Goal: Task Accomplishment & Management: Use online tool/utility

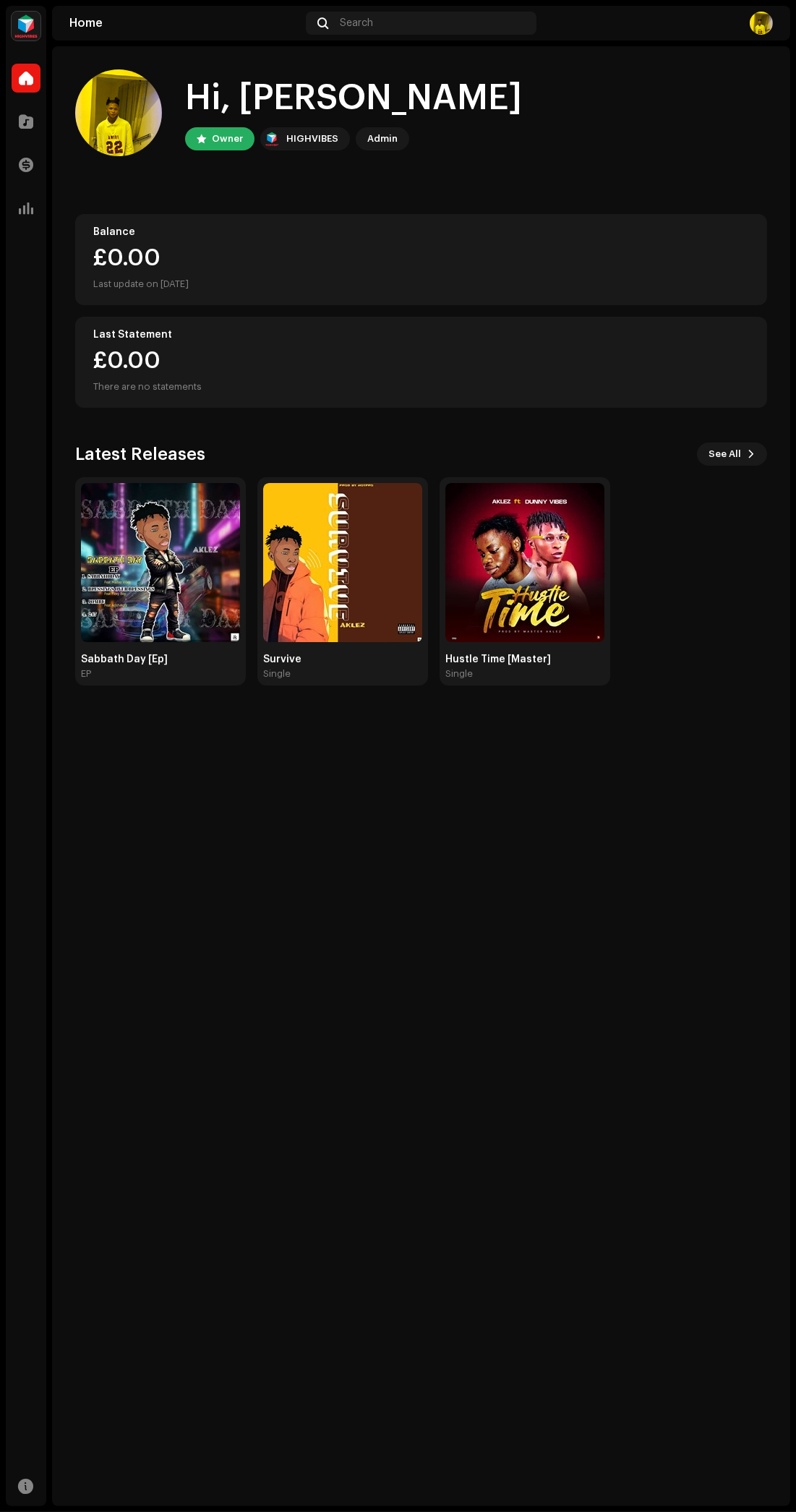
click at [155, 602] on img at bounding box center [160, 563] width 159 height 159
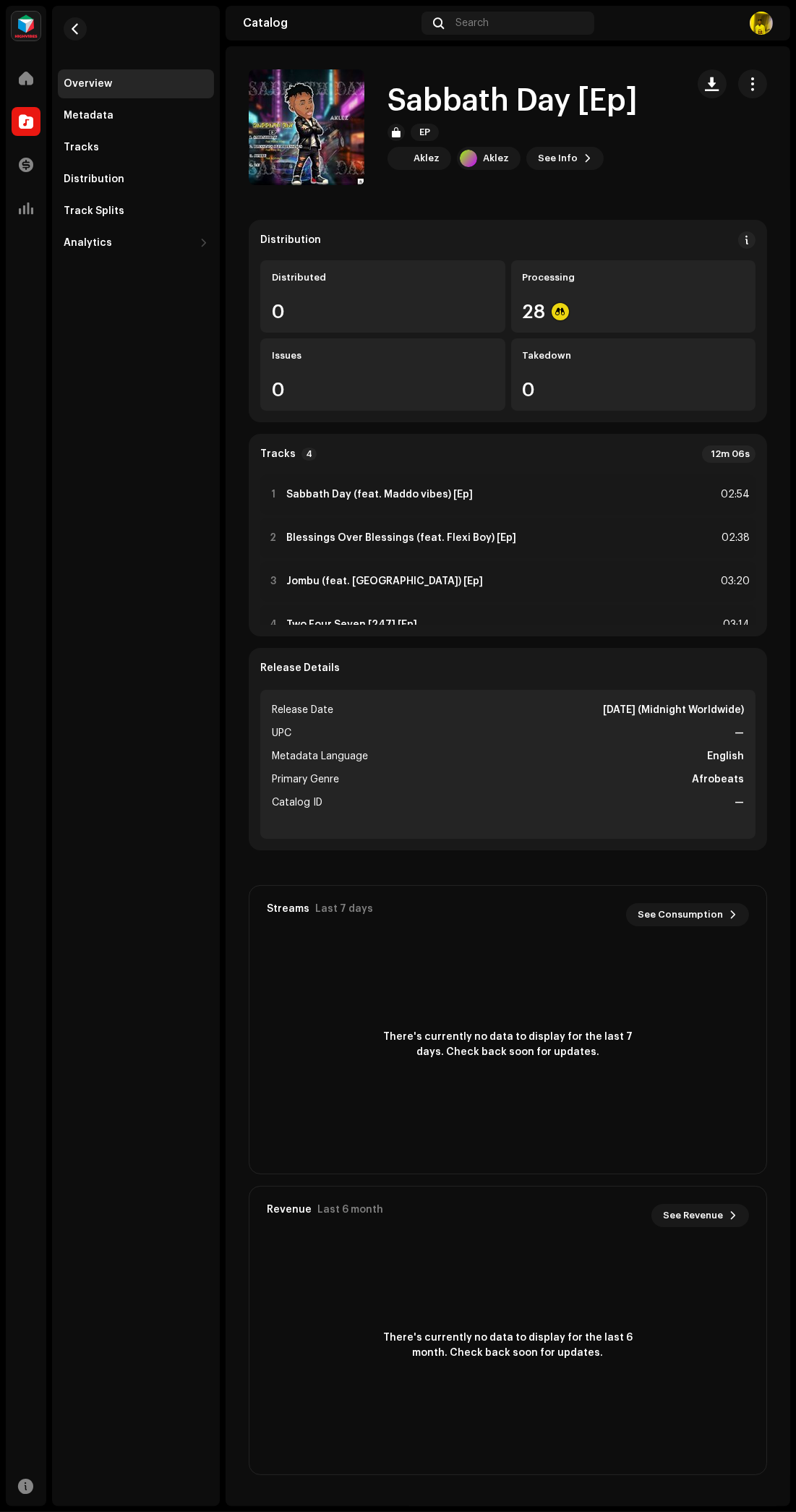
click at [658, 278] on div "Processing" at bounding box center [633, 278] width 222 height 12
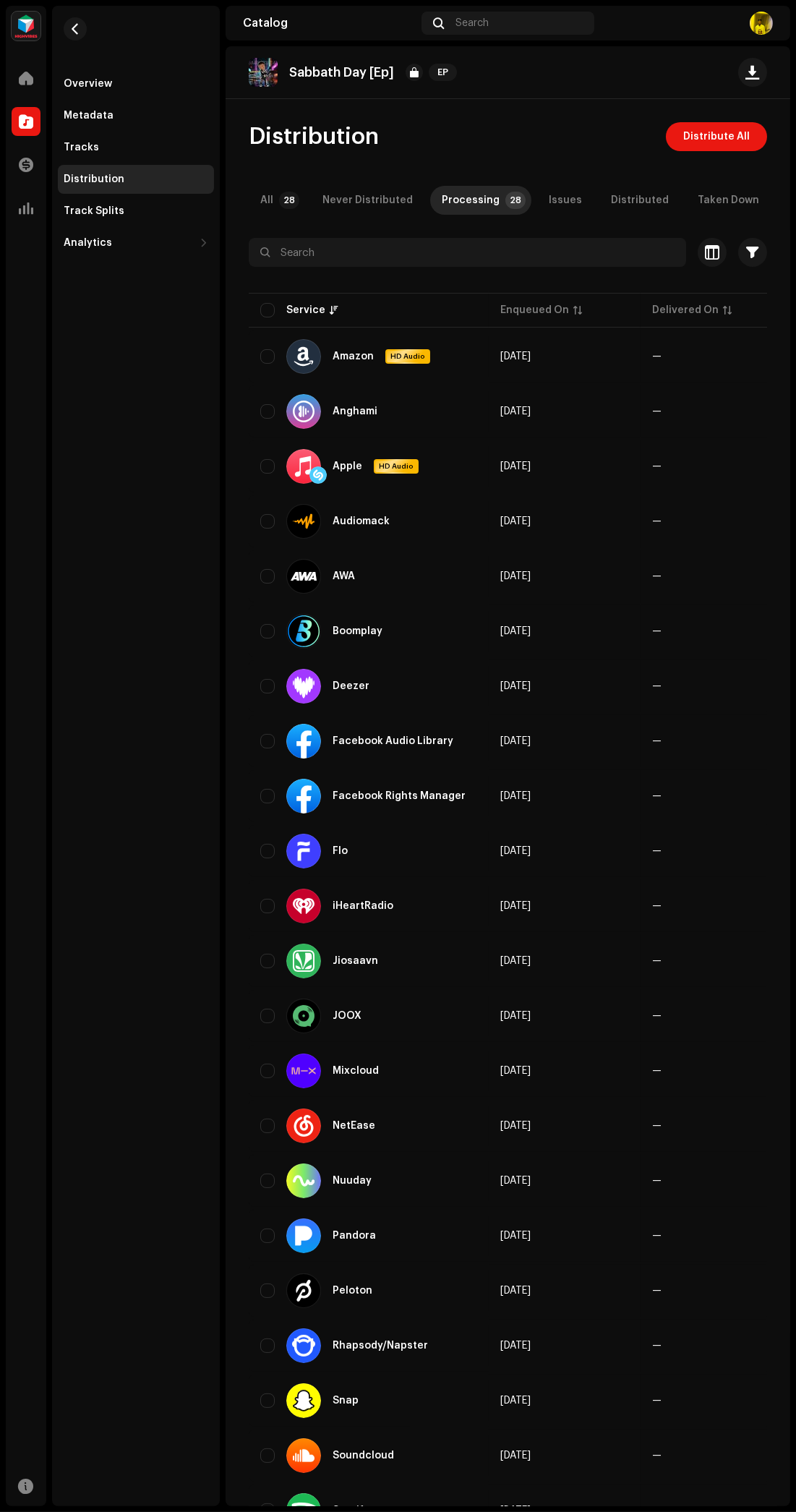
click at [730, 136] on span "Distribute All" at bounding box center [716, 137] width 67 height 29
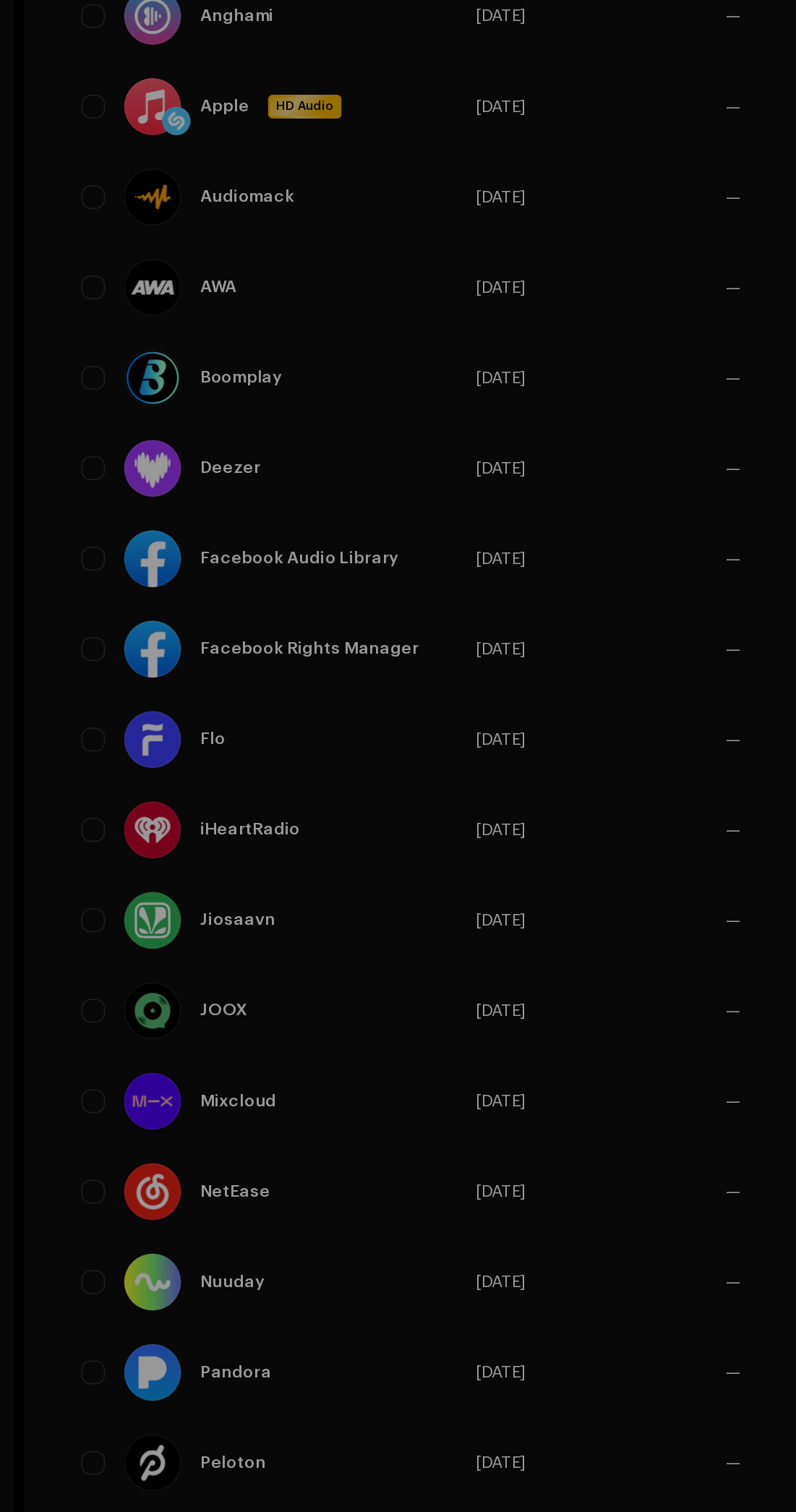
click at [516, 560] on div "Not Eligible For Distribution The selected services are not eligible for distri…" at bounding box center [398, 756] width 796 height 1512
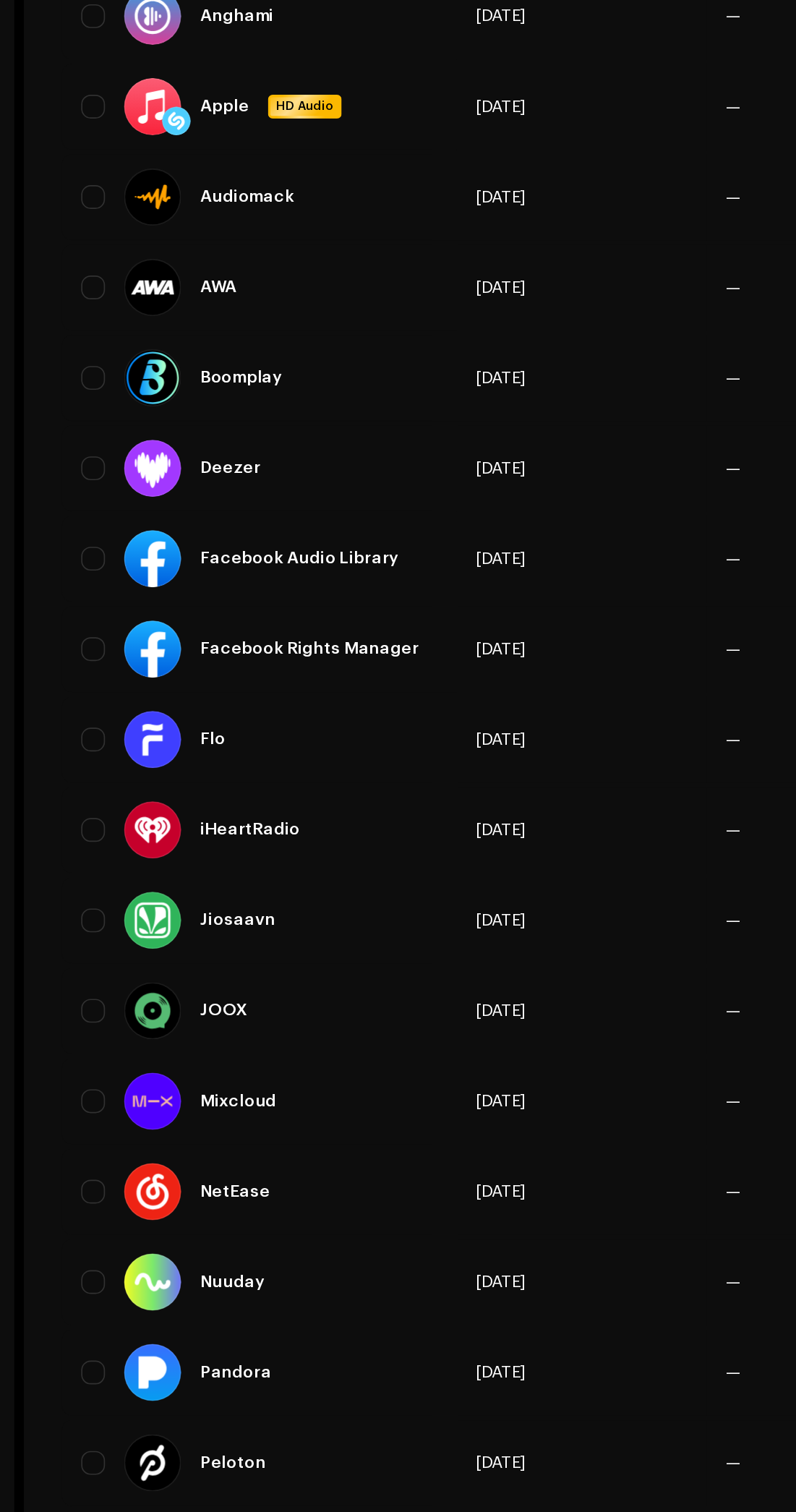
click at [525, 550] on td "Oct 1, 2025" at bounding box center [564, 575] width 152 height 52
click at [511, 664] on td "Oct 1, 2025" at bounding box center [564, 685] width 152 height 52
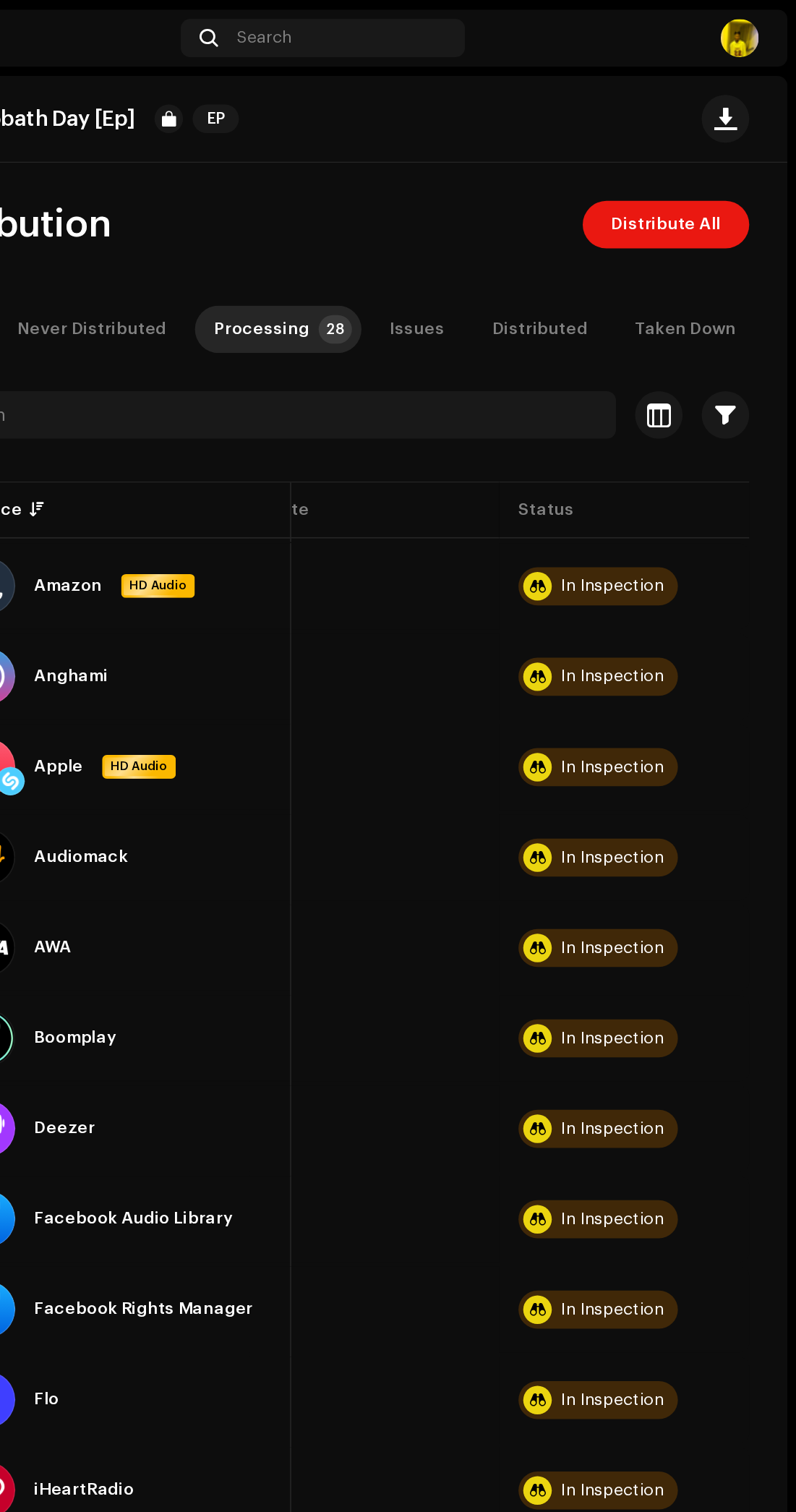
scroll to position [42, 0]
click at [664, 351] on div "In Inspection" at bounding box center [684, 356] width 62 height 10
click at [661, 351] on div "In Inspection" at bounding box center [684, 356] width 62 height 10
click at [709, 122] on span "Distribute All" at bounding box center [716, 137] width 67 height 29
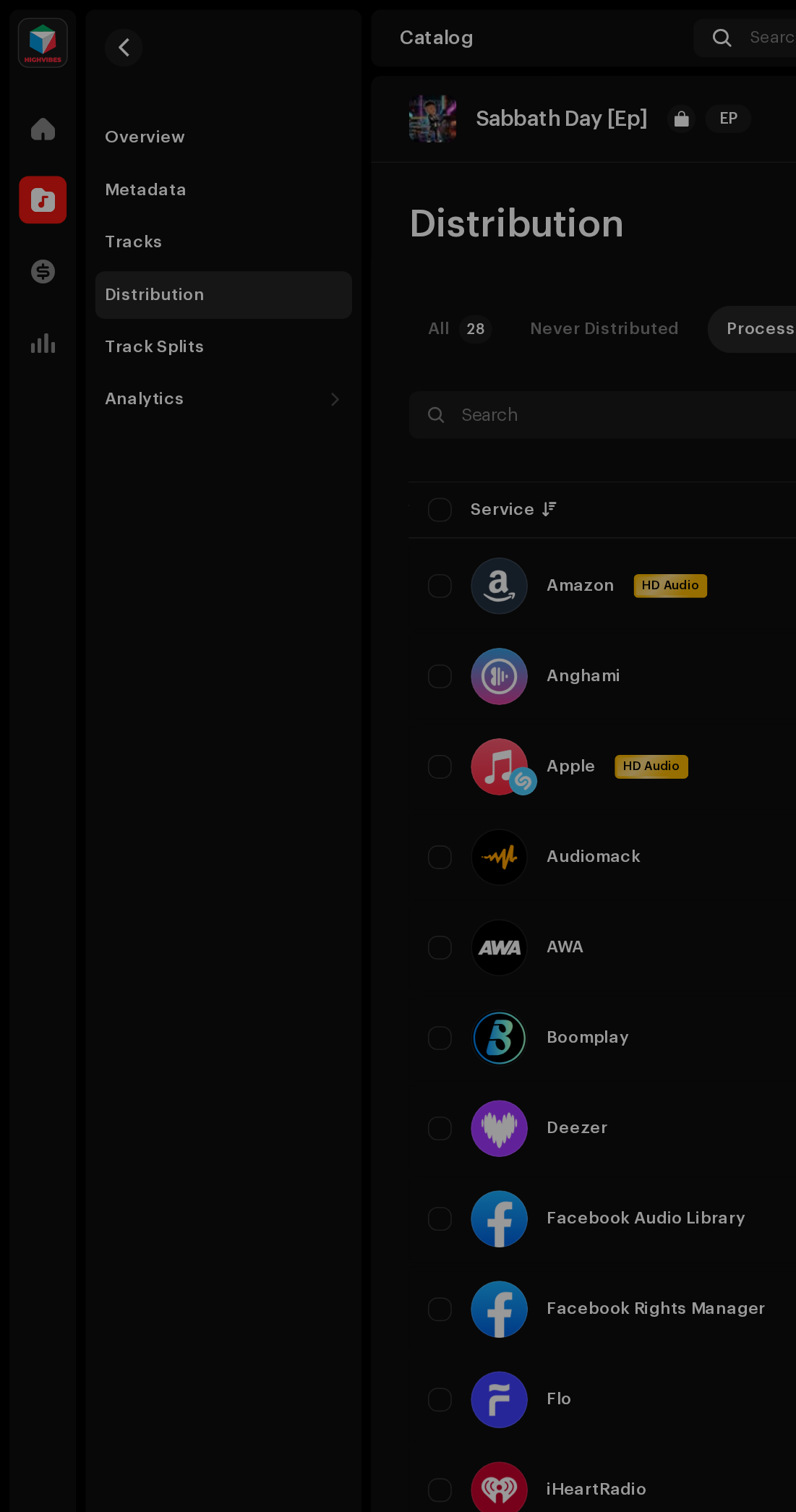
click at [299, 311] on div "Not Eligible For Distribution The selected services are not eligible for distri…" at bounding box center [398, 756] width 796 height 1512
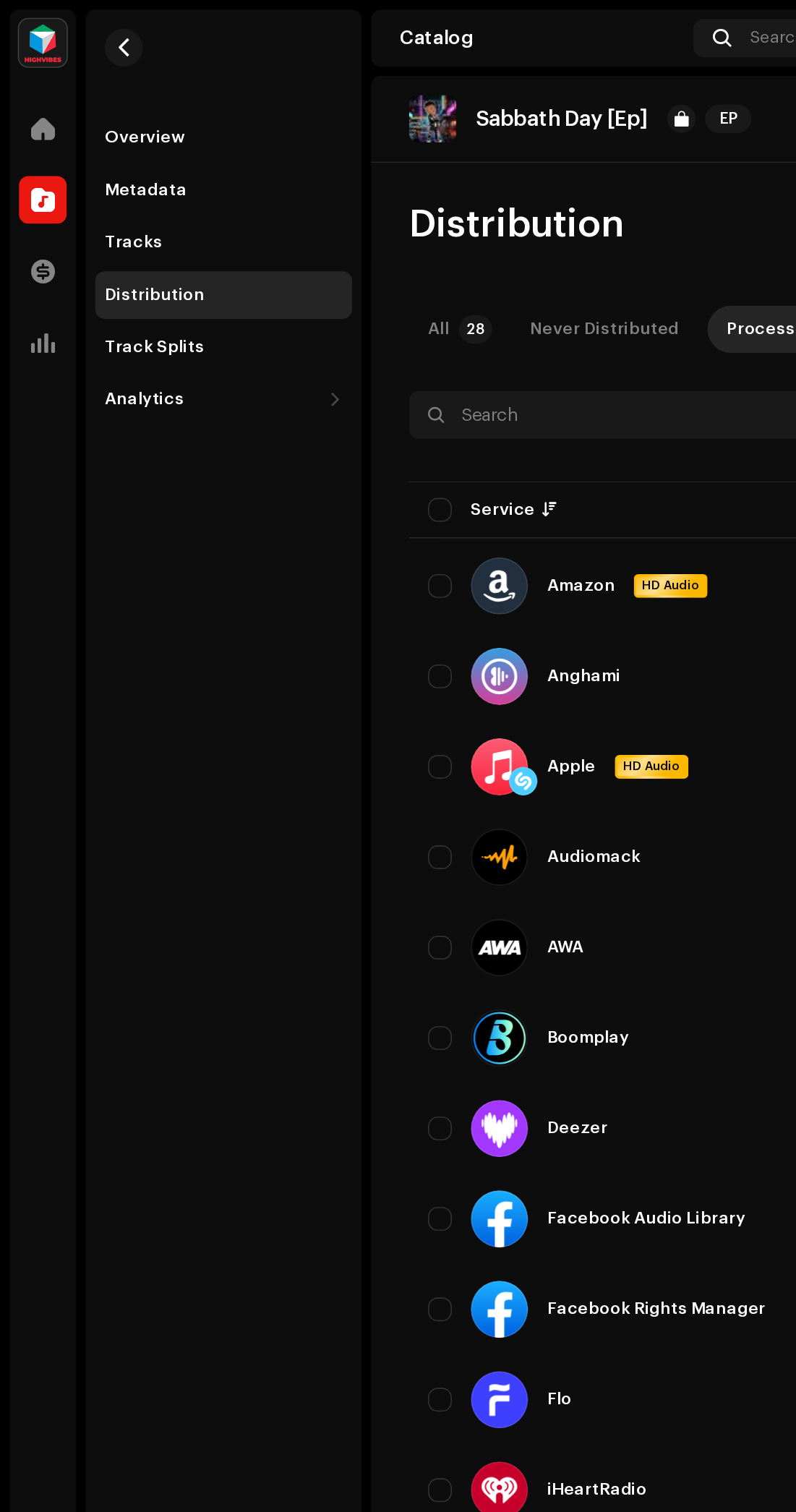
scroll to position [0, 224]
click at [267, 303] on input "checkbox" at bounding box center [267, 311] width 15 height 15
checkbox input "true"
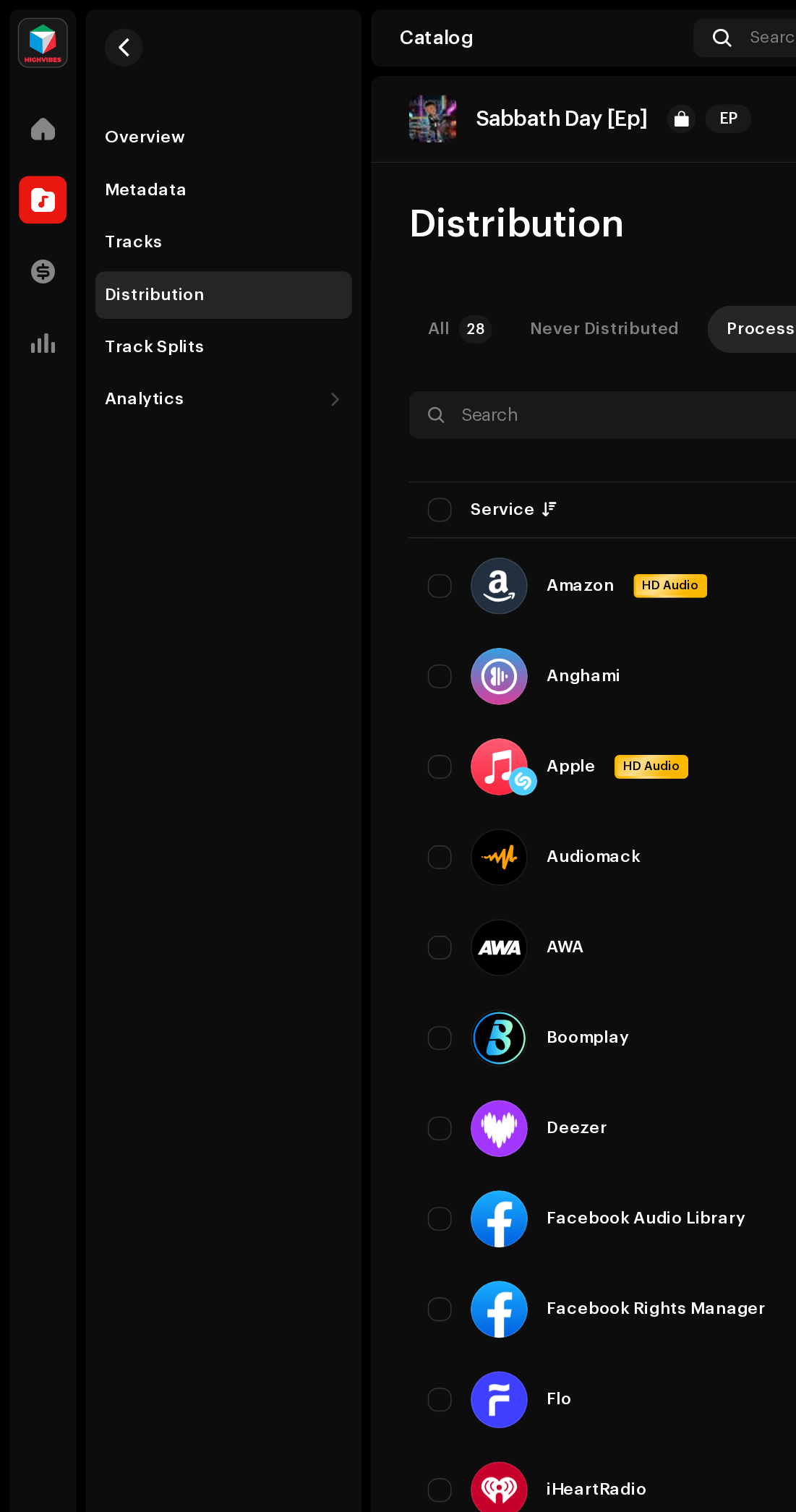
checkbox input "true"
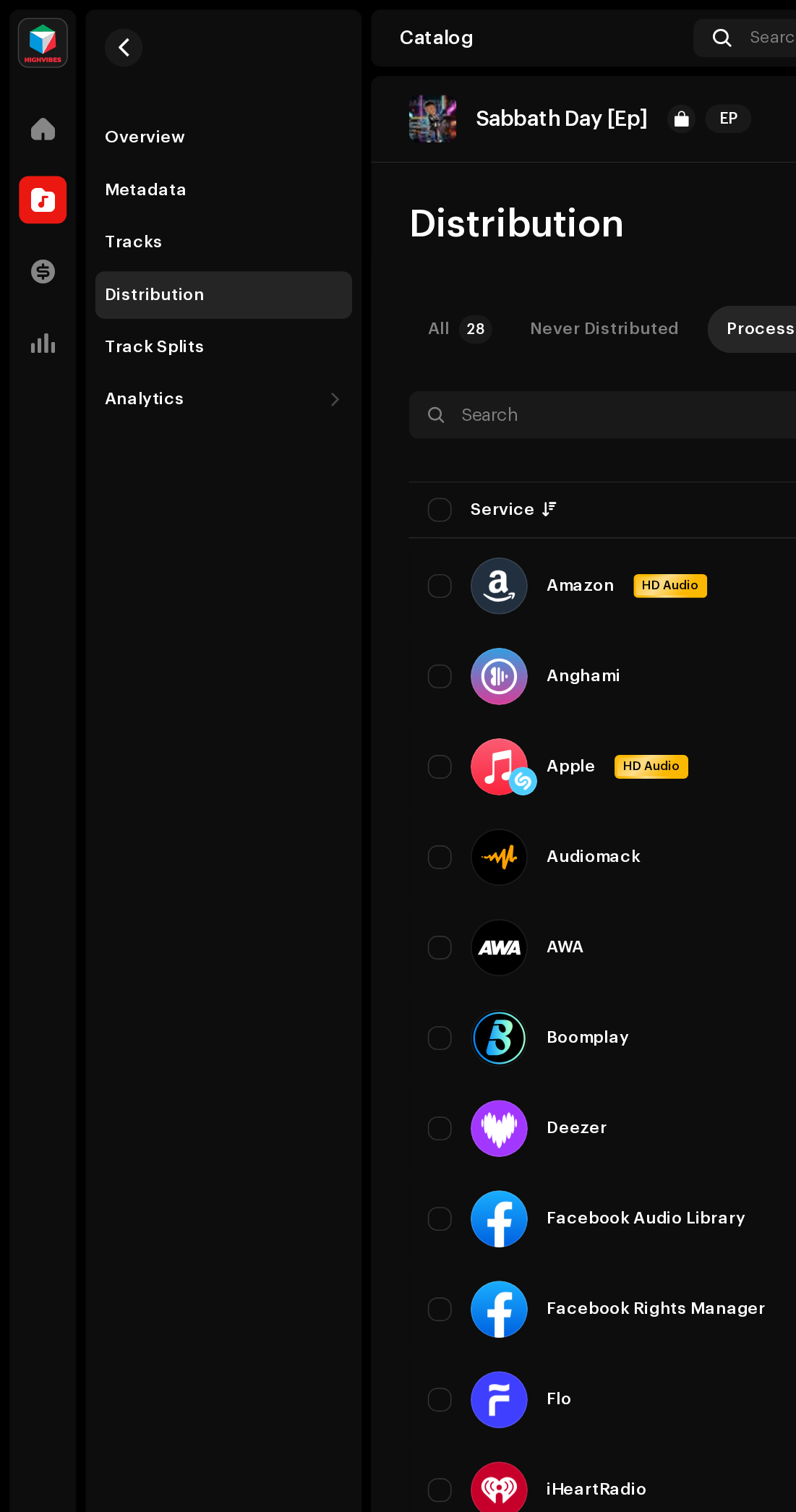
checkbox input "true"
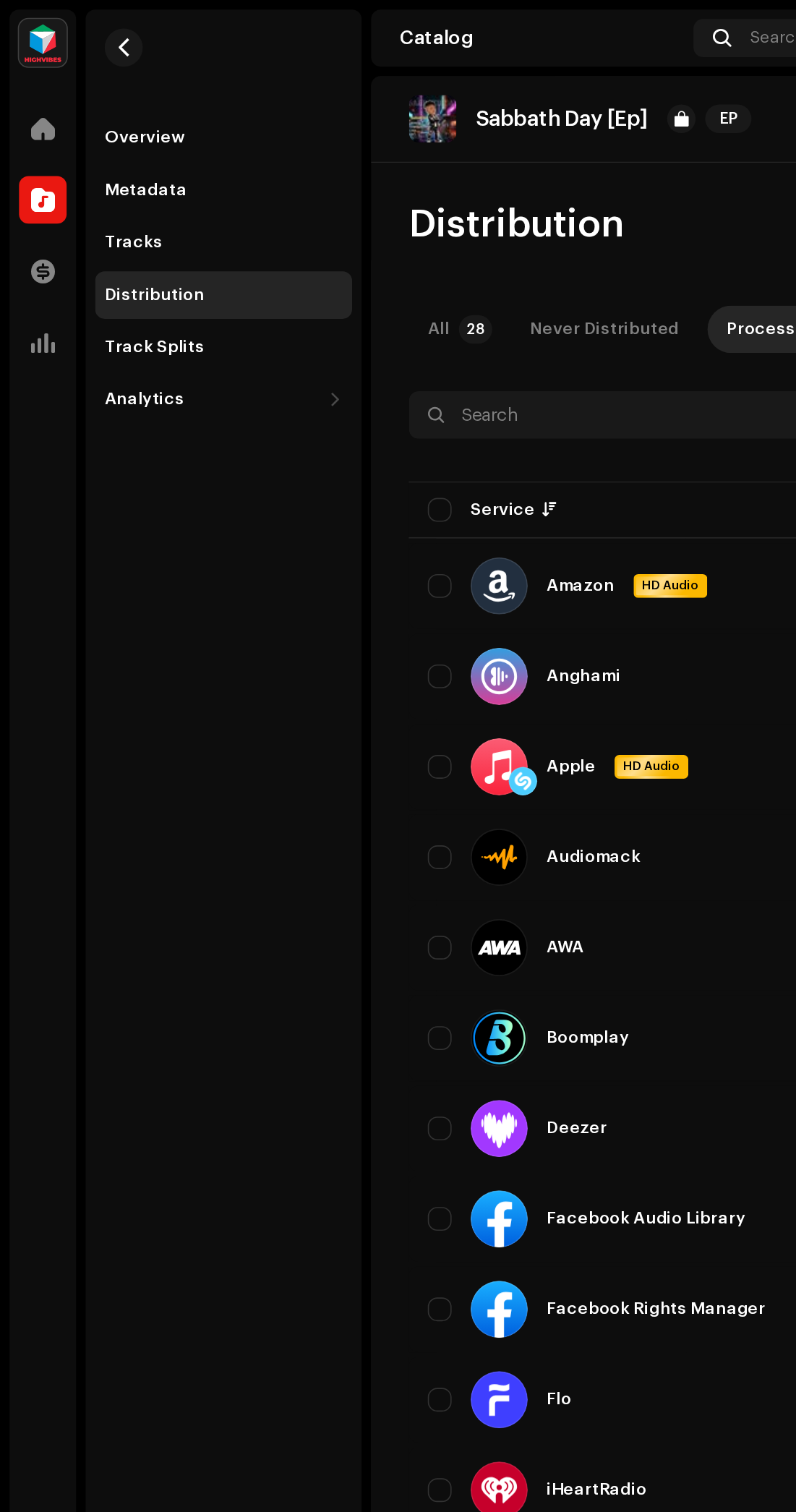
checkbox input "true"
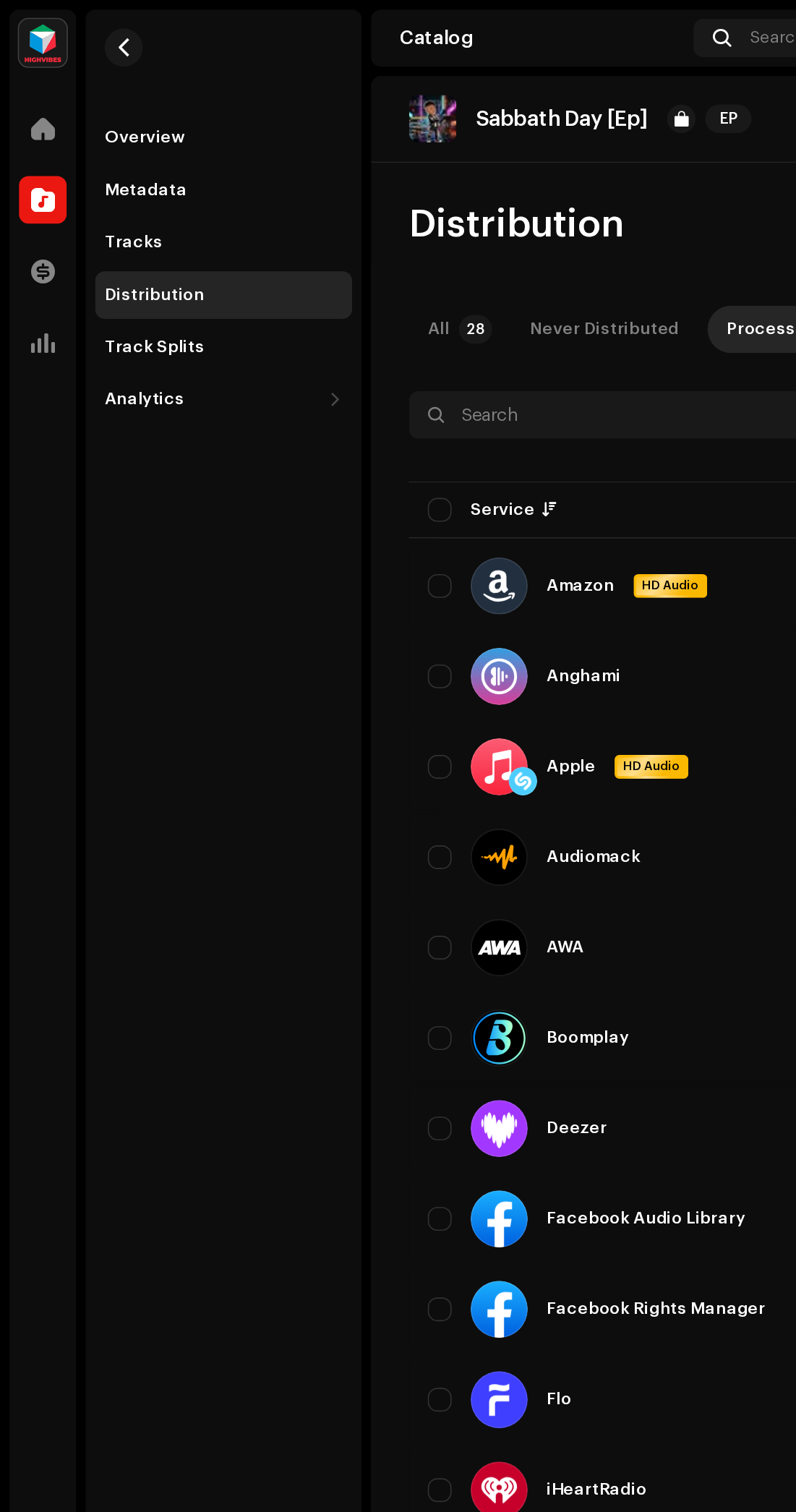
checkbox input "true"
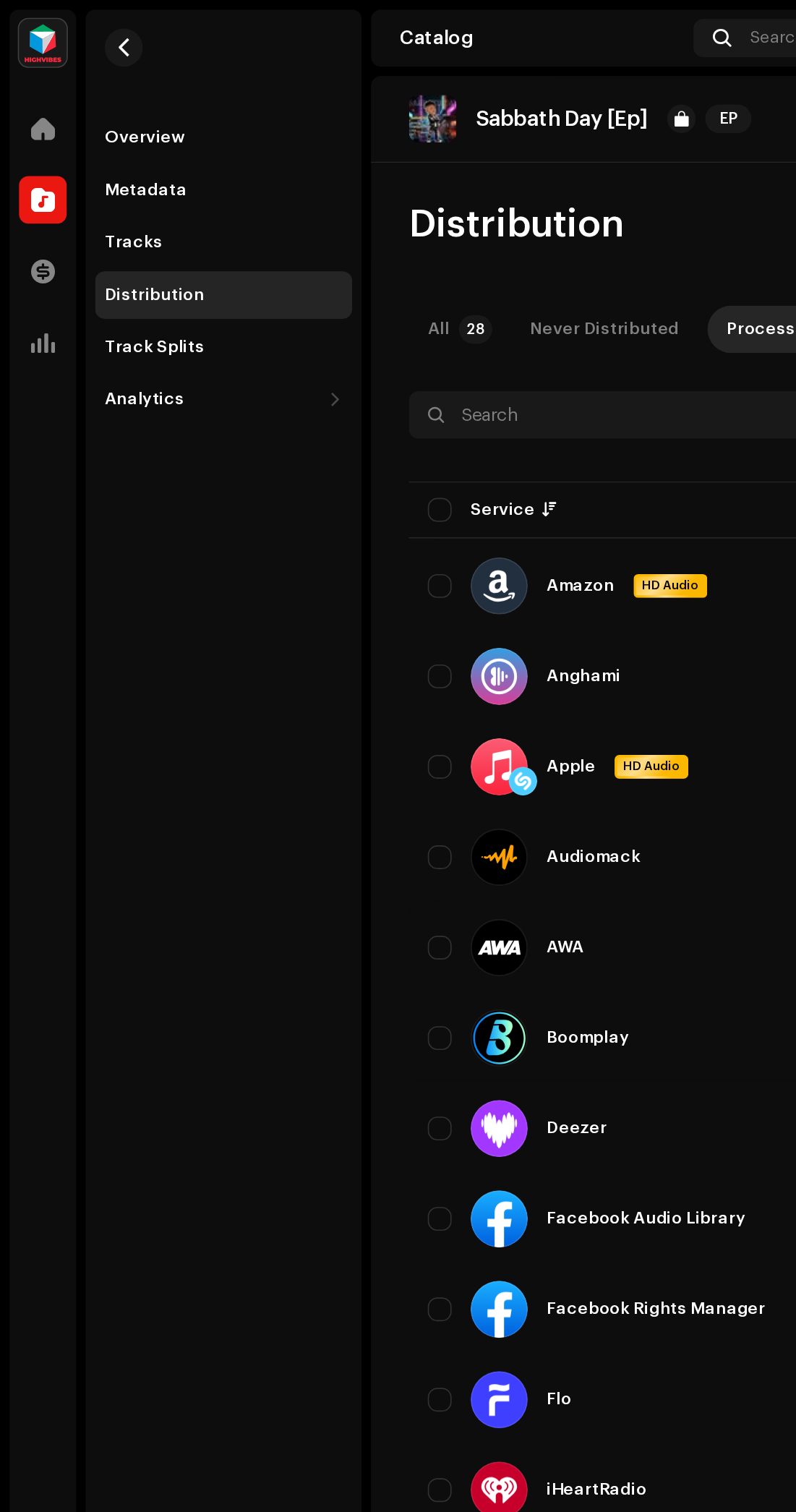
checkbox input "true"
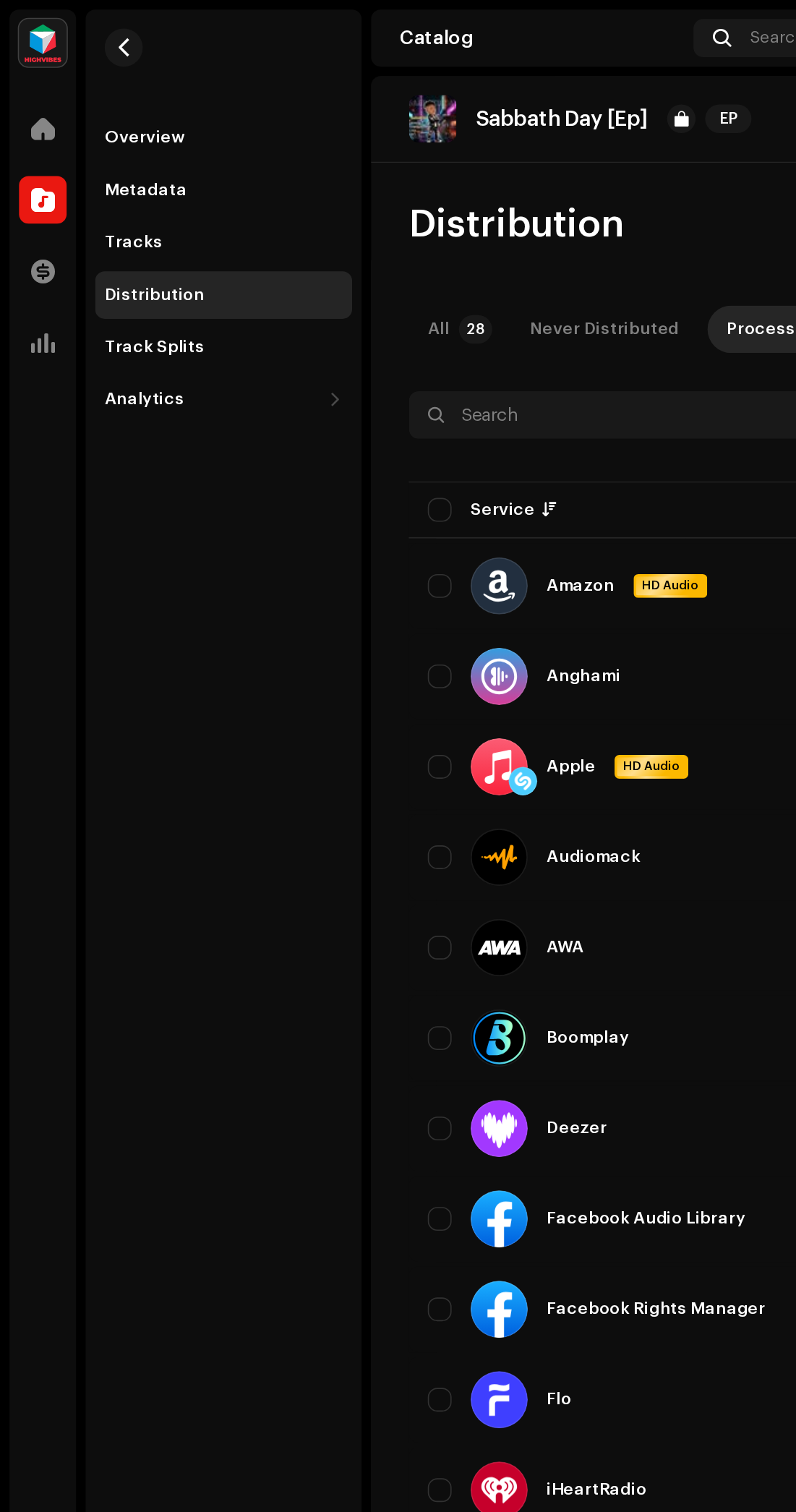
checkbox input "true"
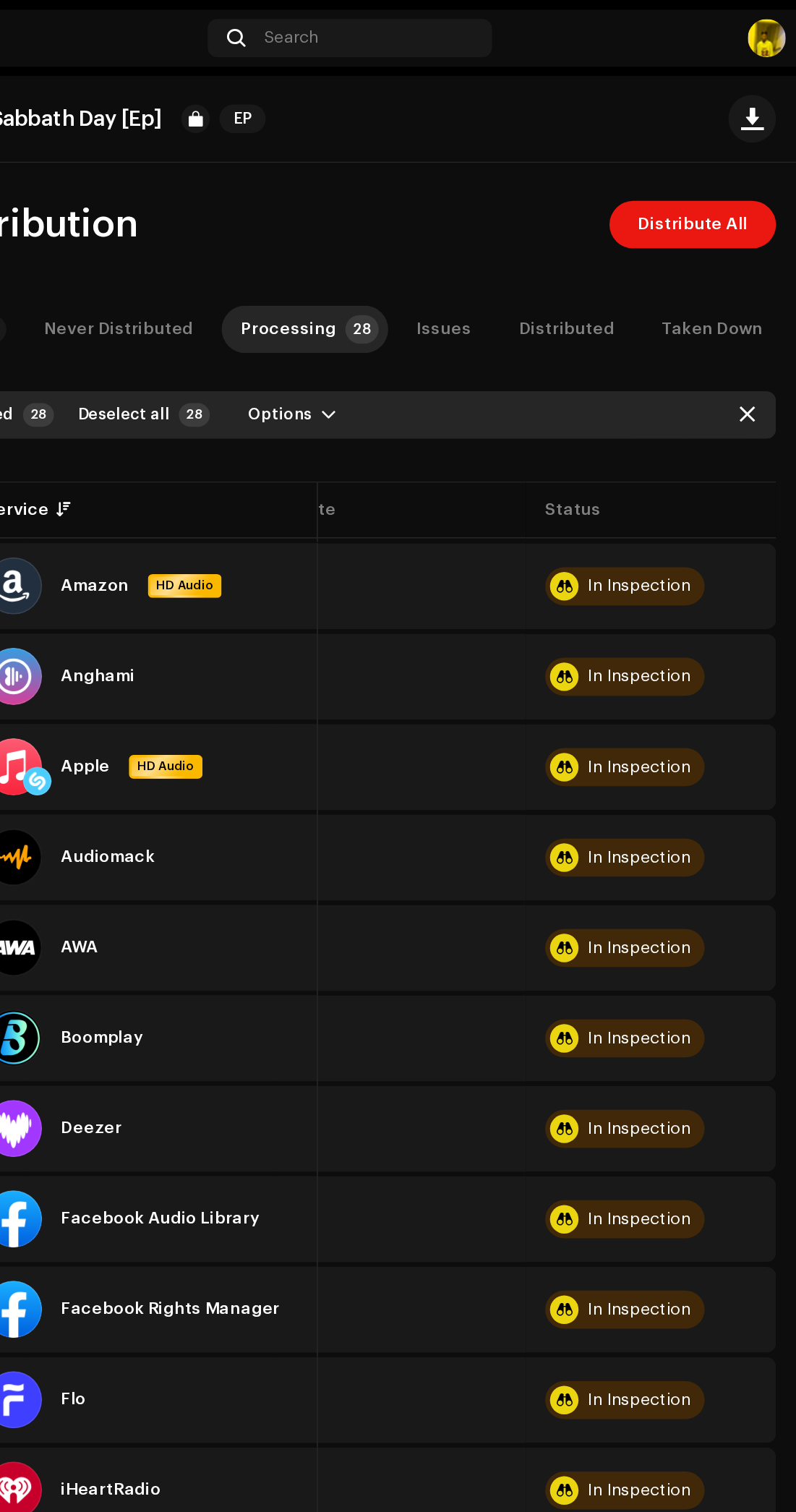
scroll to position [42, 0]
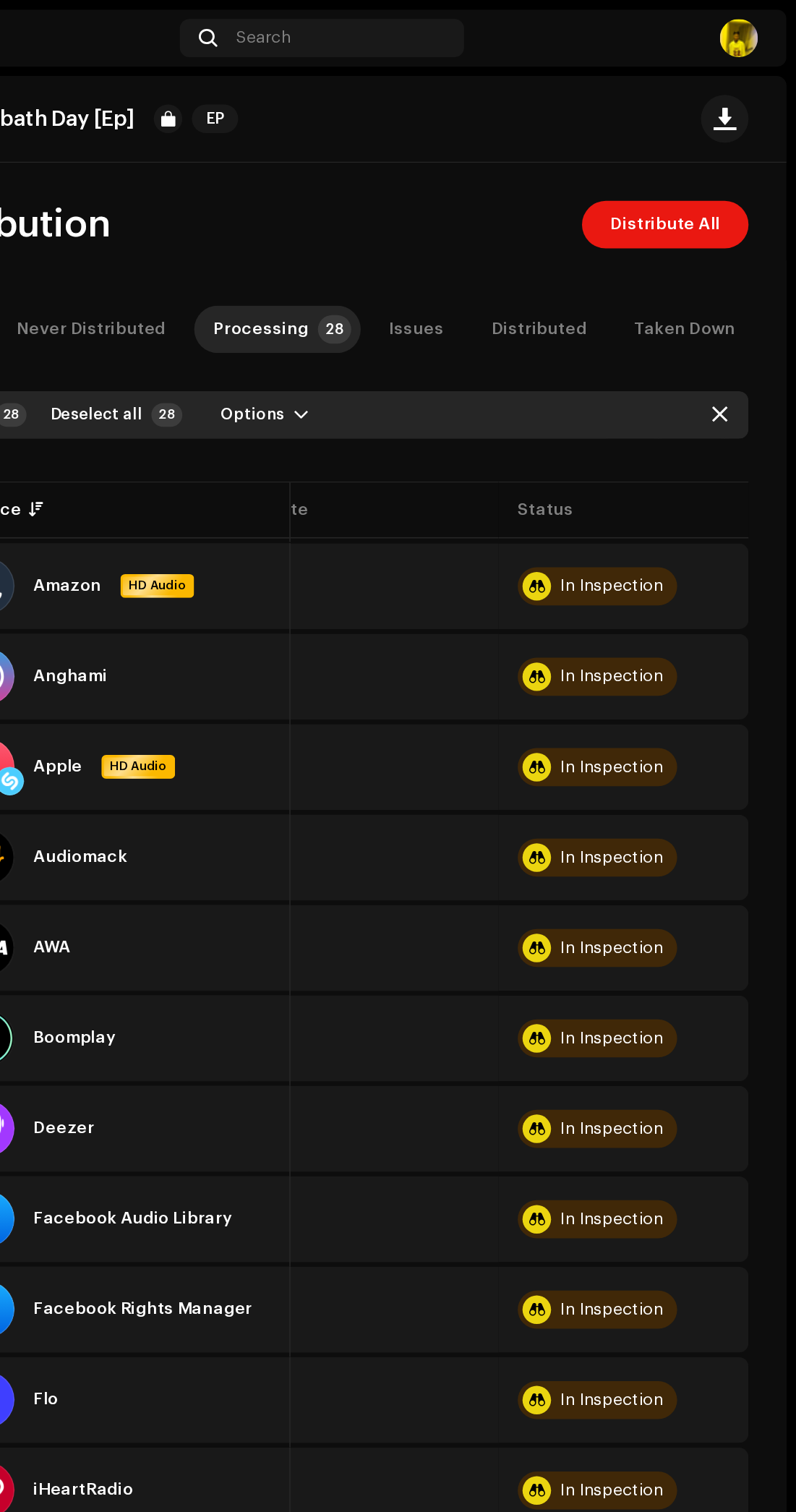
click at [703, 122] on span "Distribute All" at bounding box center [716, 137] width 67 height 29
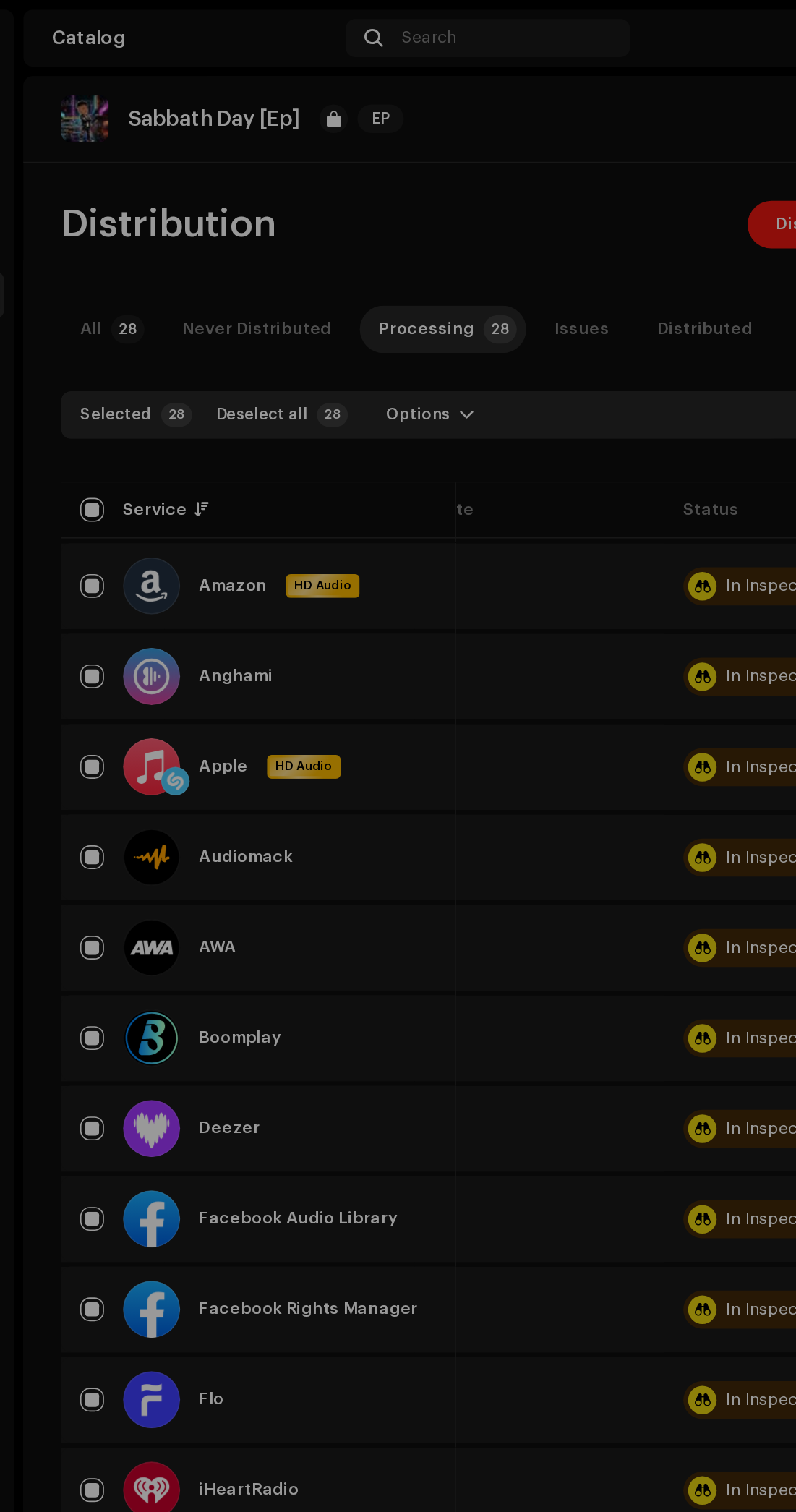
click at [476, 213] on div "Not Eligible For Distribution The selected services are not eligible for distri…" at bounding box center [398, 756] width 796 height 1512
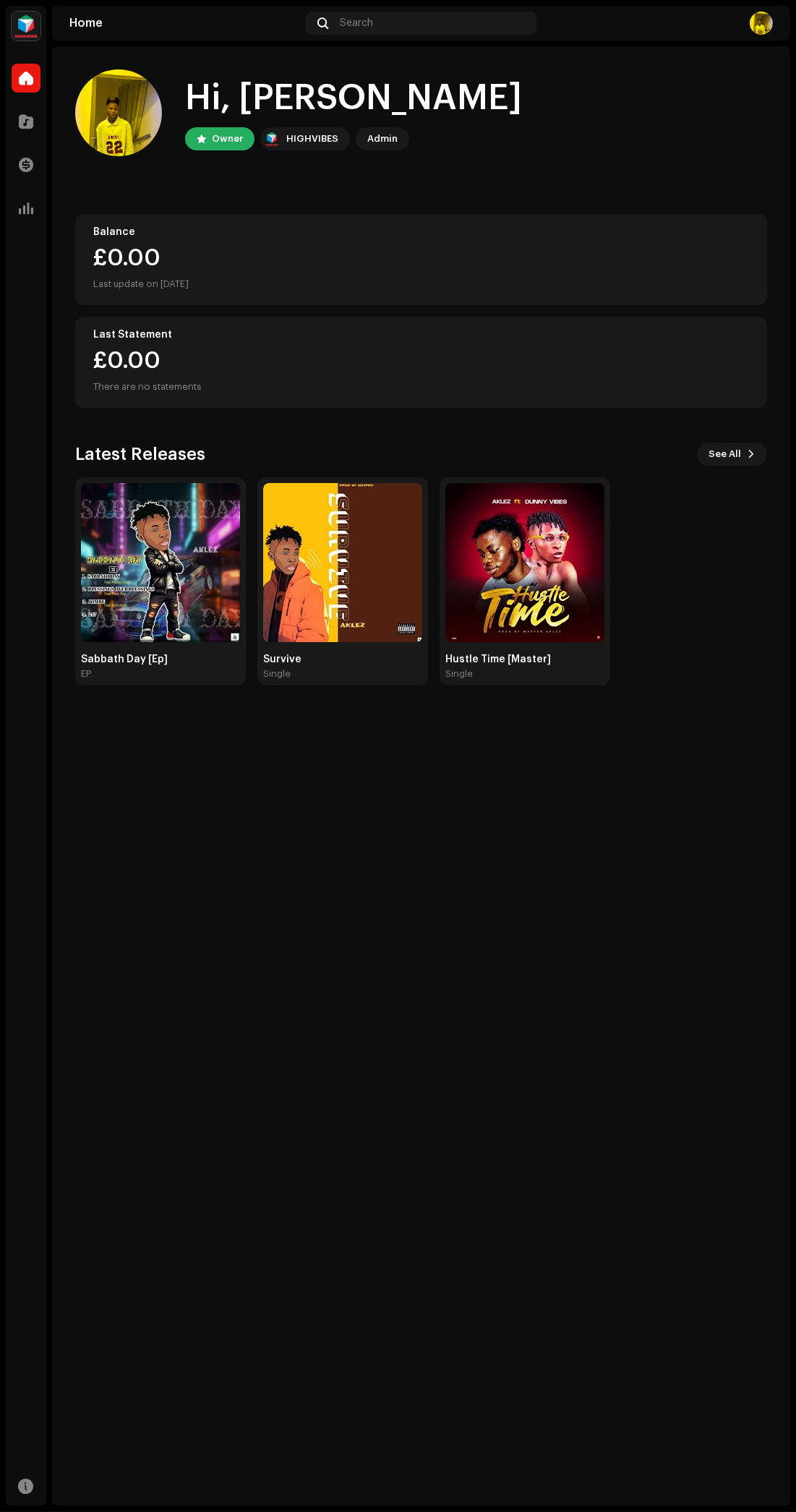
click at [762, 49] on div "Hi, [PERSON_NAME] Owner HIGHVIBES Admin Balance £0.00 Last update on [DATE] Las…" at bounding box center [420, 378] width 692 height 663
click at [748, 54] on div "Hi, [PERSON_NAME] Owner HIGHVIBES Admin Balance £0.00 Last update on [DATE] Las…" at bounding box center [420, 378] width 692 height 663
click at [760, 27] on img at bounding box center [760, 23] width 23 height 23
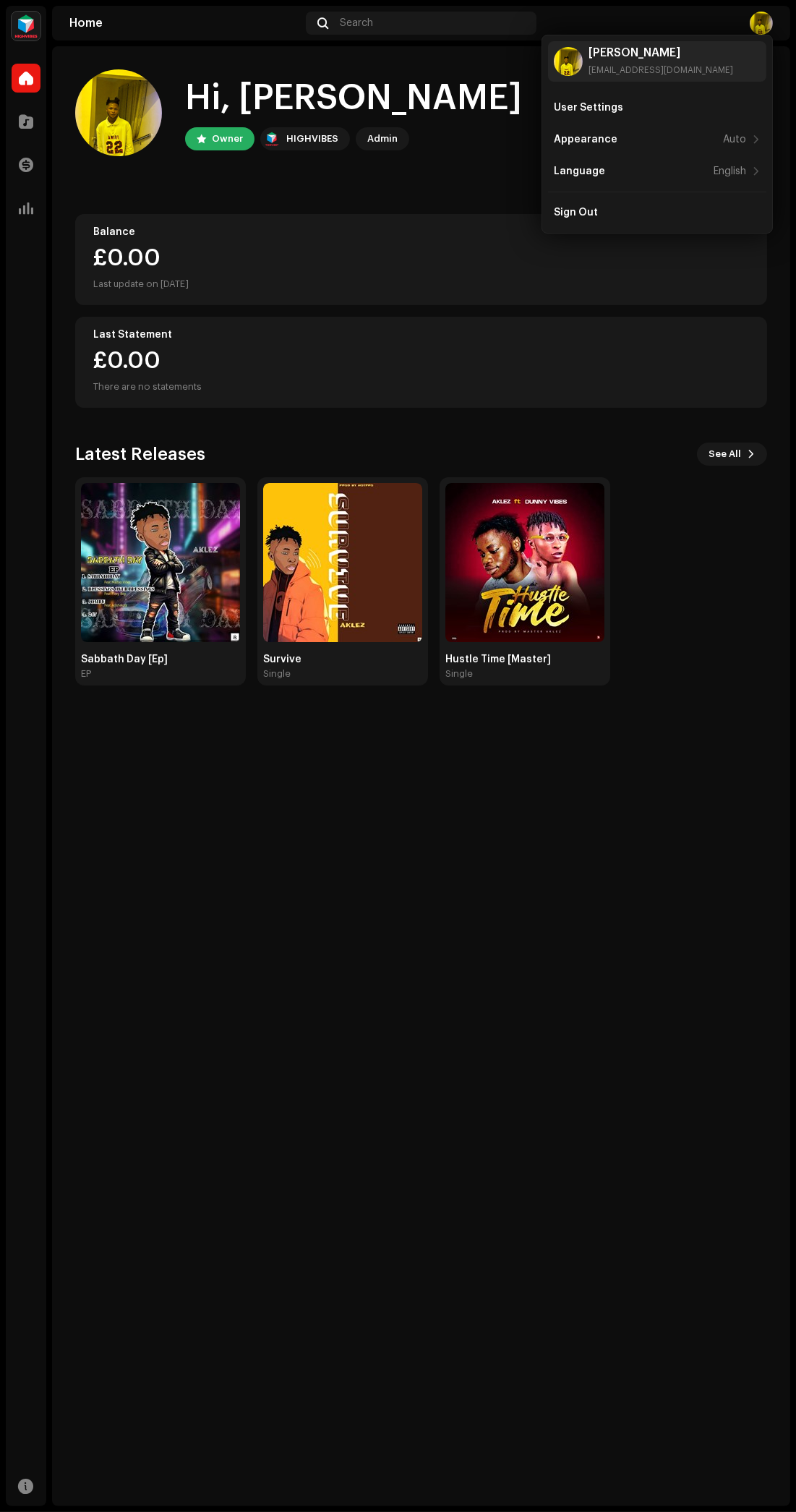
click at [688, 214] on div "Sign Out" at bounding box center [657, 213] width 207 height 12
